Goal: Task Accomplishment & Management: Manage account settings

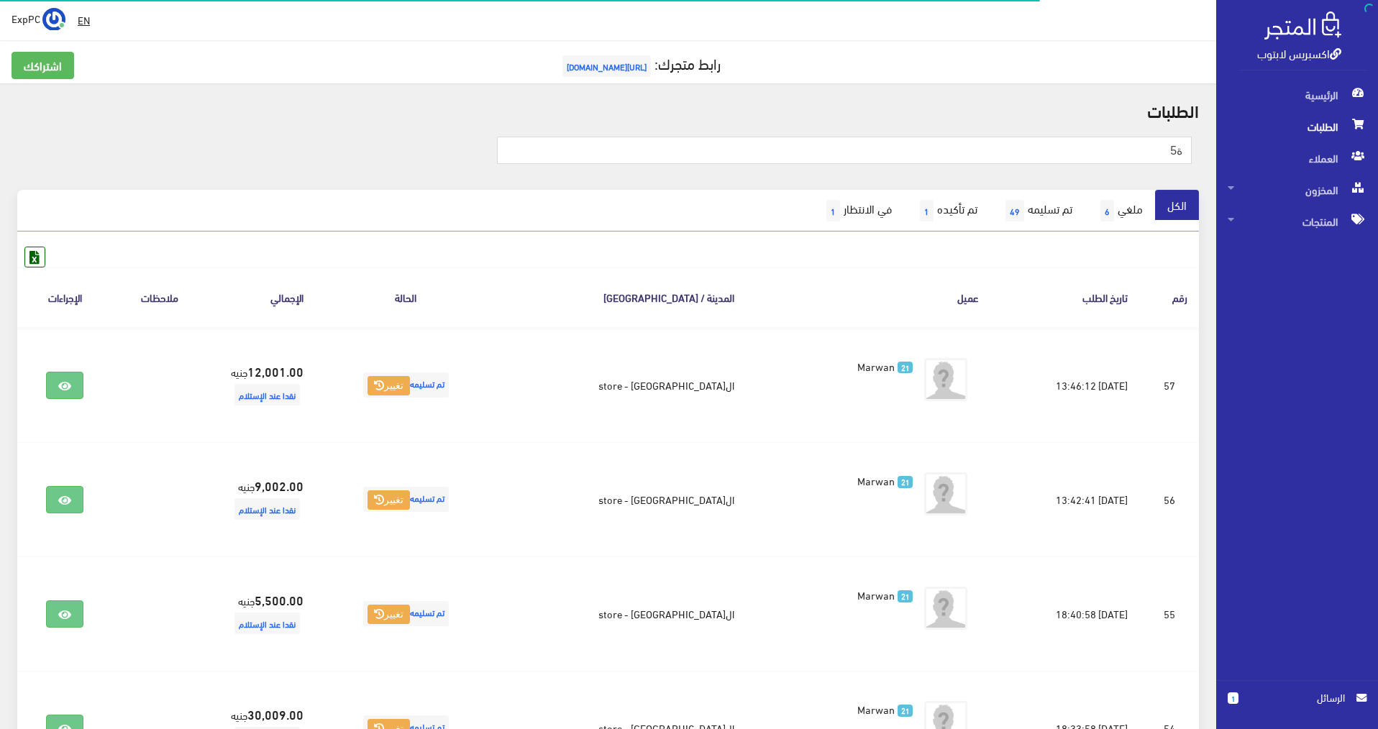
type input "ة"
type input "m5"
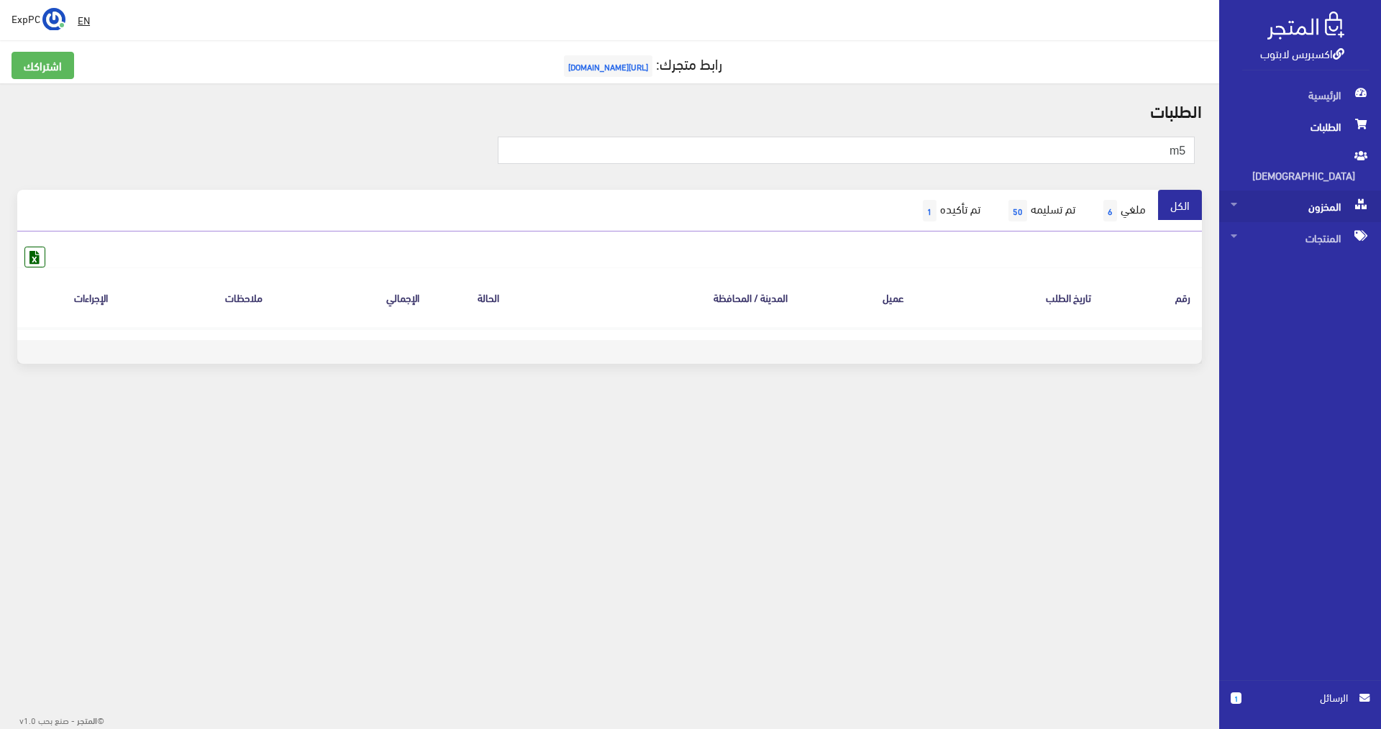
click at [1331, 193] on span "المخزون" at bounding box center [1300, 207] width 139 height 32
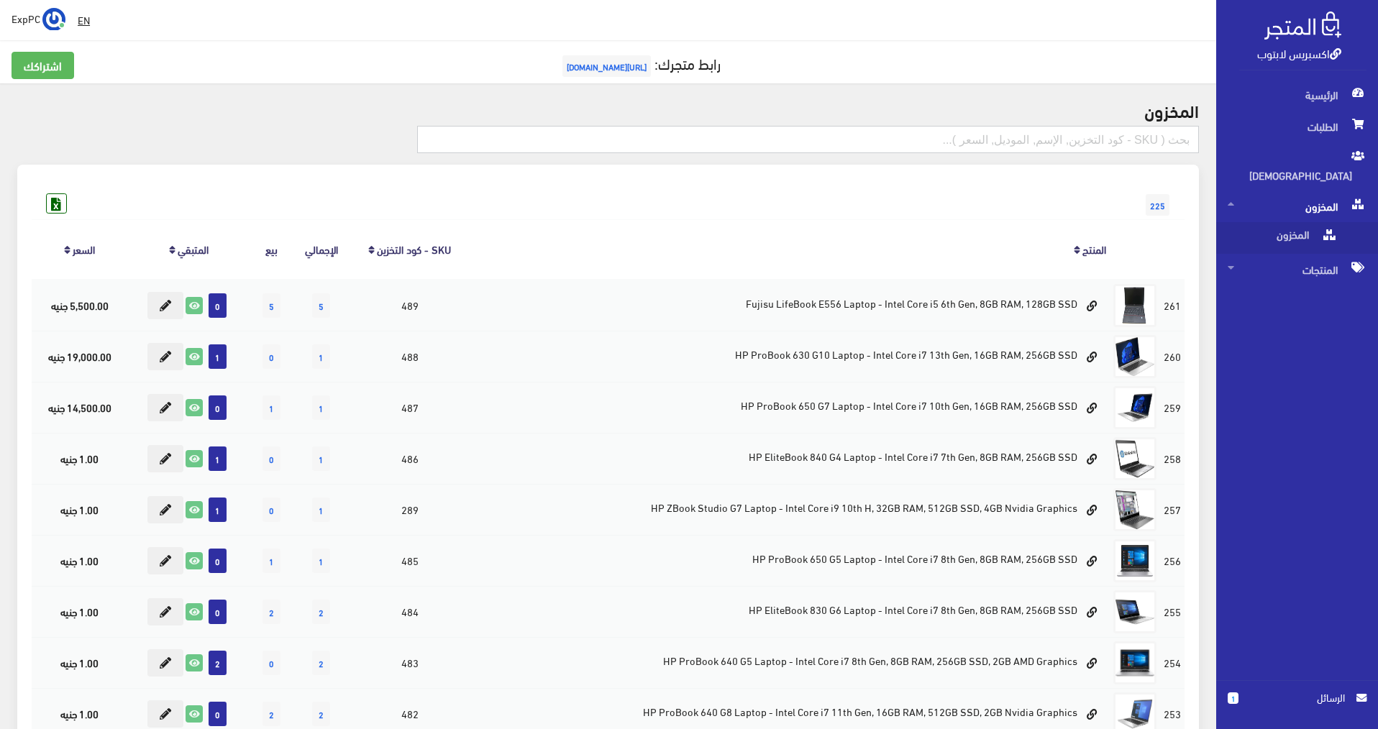
click at [1119, 136] on input "text" at bounding box center [808, 139] width 782 height 27
type input "m5"
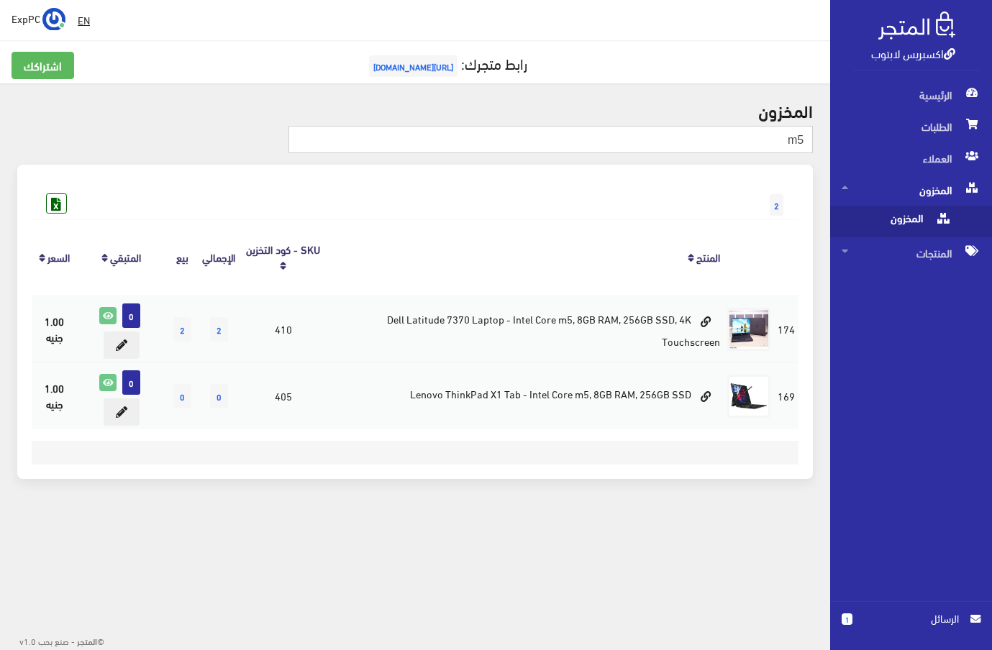
drag, startPoint x: 798, startPoint y: 139, endPoint x: 808, endPoint y: 140, distance: 10.9
click at [808, 140] on input "m5" at bounding box center [550, 139] width 524 height 27
type input "m7"
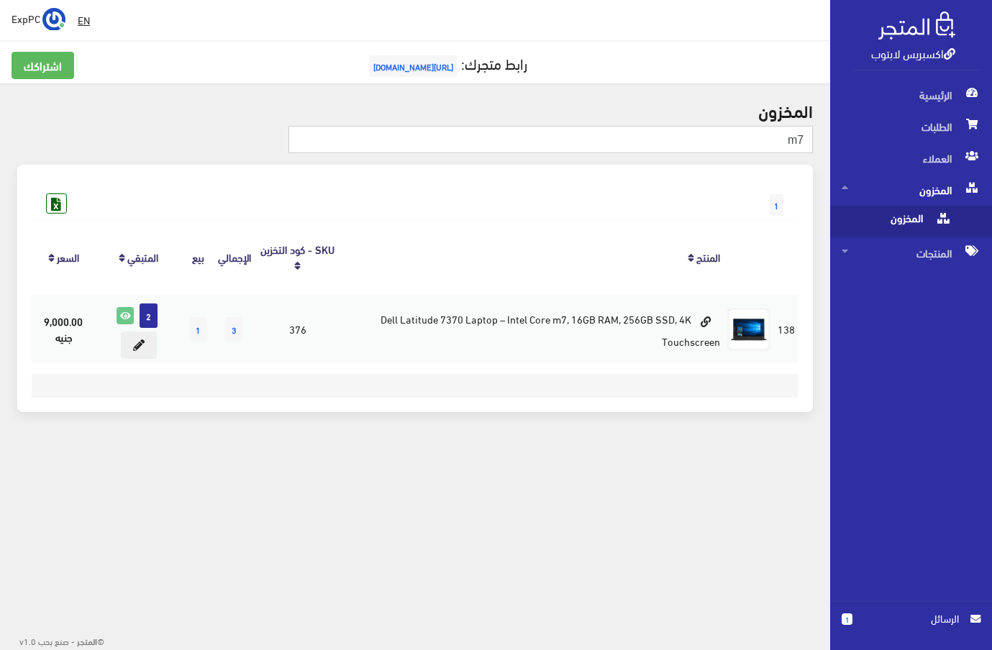
click at [622, 142] on input "m7" at bounding box center [550, 139] width 524 height 27
type input "7370"
